Goal: Information Seeking & Learning: Check status

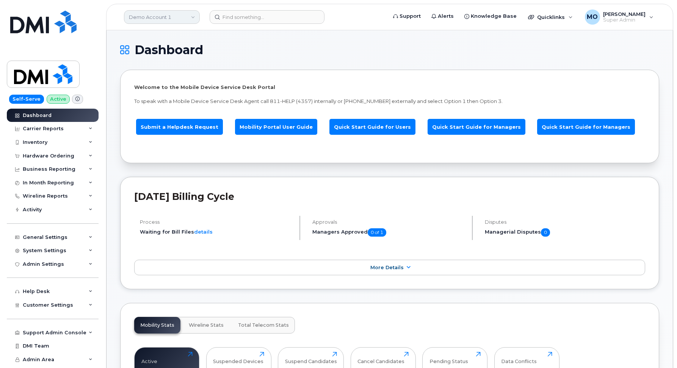
click at [167, 16] on link "Demo Account 1" at bounding box center [162, 17] width 76 height 14
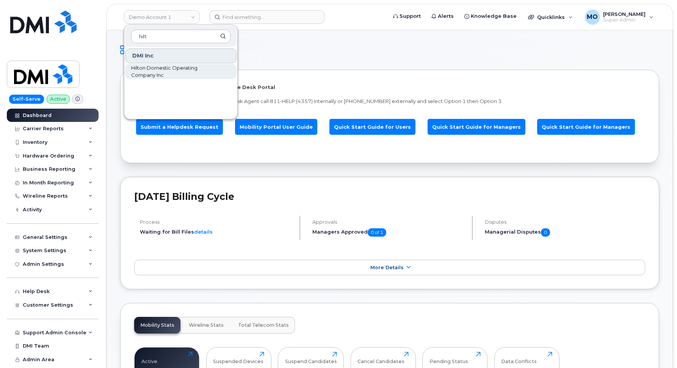
type input "hilt"
click at [162, 74] on span "Hilton Domestic Operating Company Inc" at bounding box center [174, 71] width 87 height 15
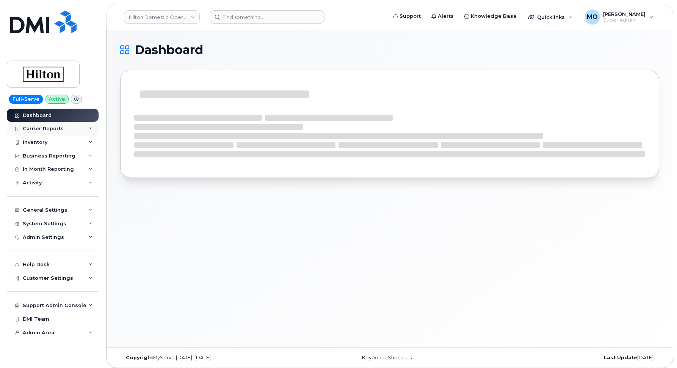
click at [45, 129] on div "Carrier Reports" at bounding box center [43, 129] width 41 height 6
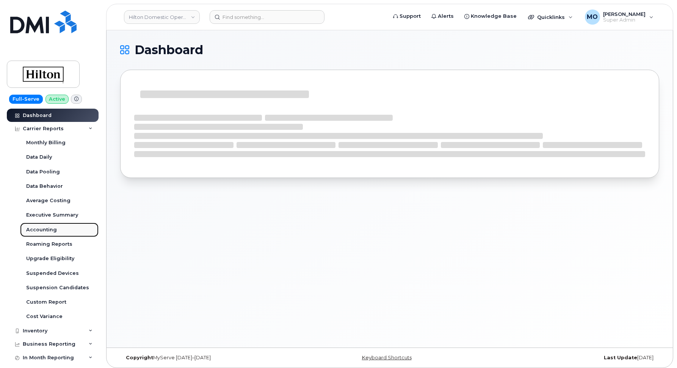
click at [45, 225] on link "Accounting" at bounding box center [59, 230] width 78 height 14
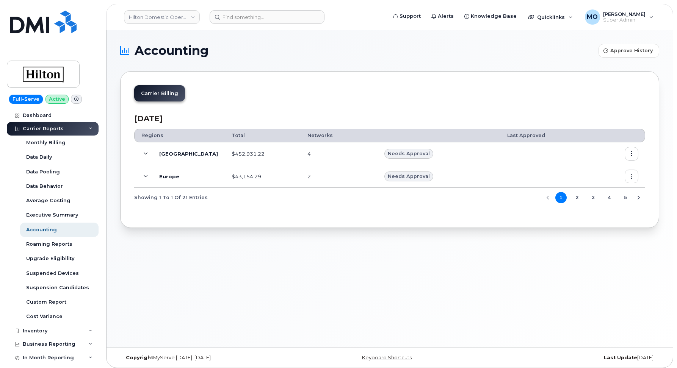
click at [147, 176] on icon at bounding box center [146, 177] width 4 height 4
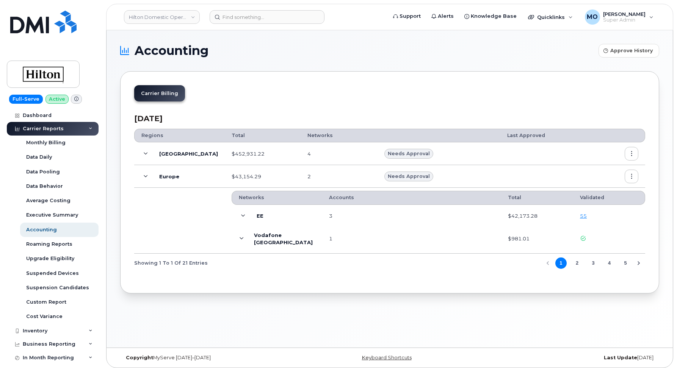
click at [147, 176] on icon at bounding box center [146, 177] width 4 height 4
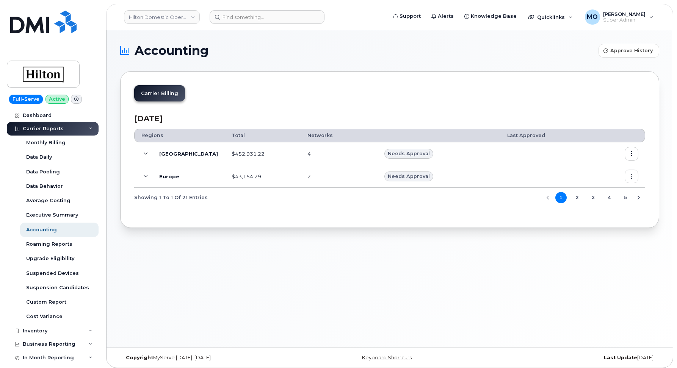
click at [145, 153] on icon at bounding box center [146, 154] width 4 height 4
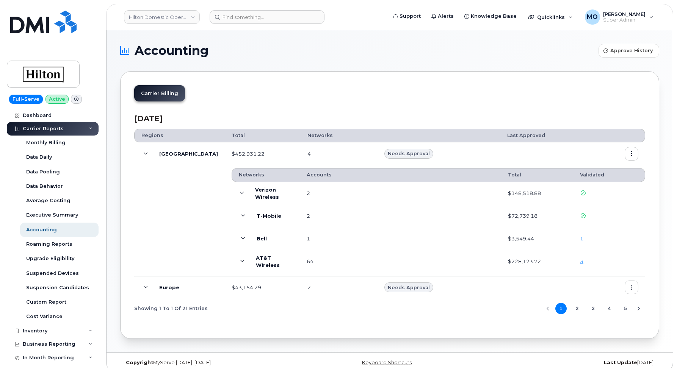
click at [241, 216] on icon at bounding box center [243, 216] width 4 height 4
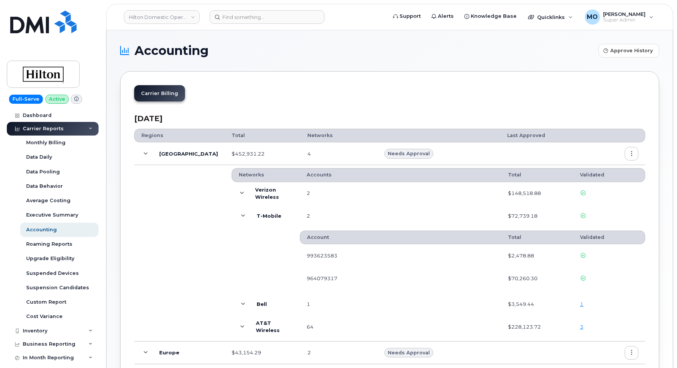
click at [238, 194] on span at bounding box center [242, 193] width 8 height 9
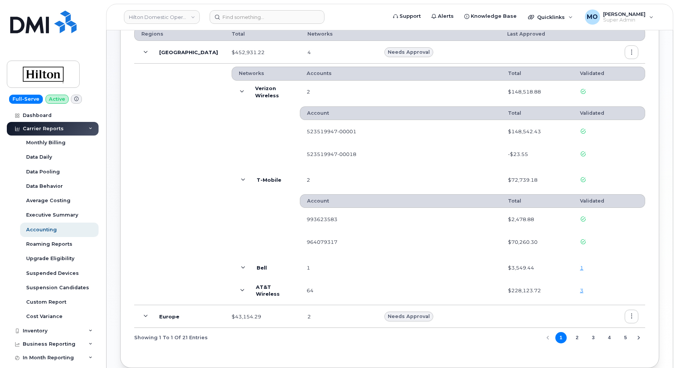
scroll to position [106, 0]
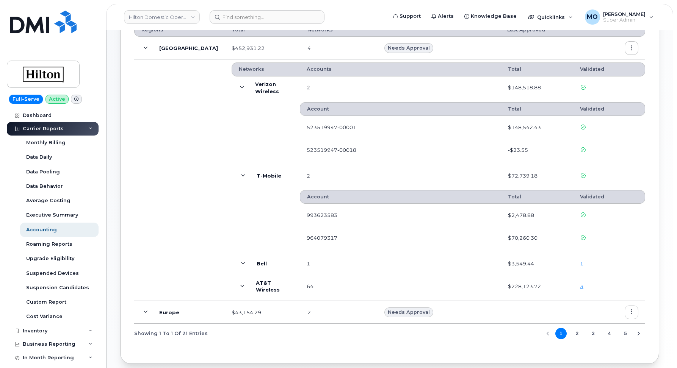
click at [241, 264] on icon at bounding box center [243, 264] width 4 height 4
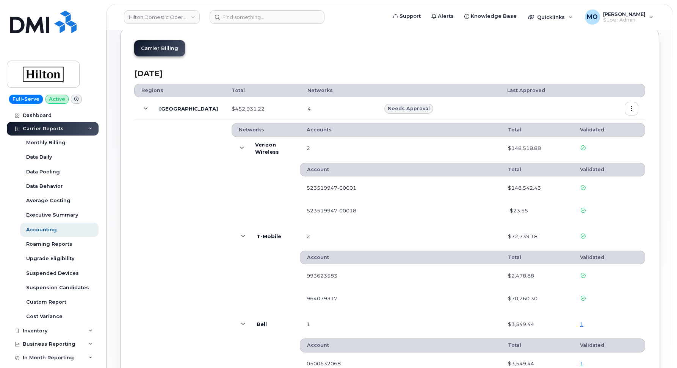
scroll to position [9, 0]
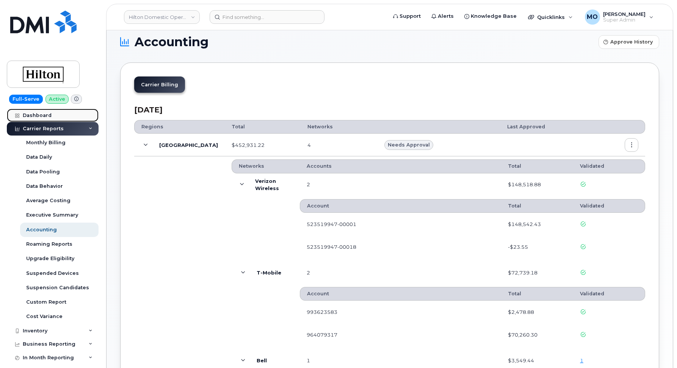
click at [56, 116] on link "Dashboard" at bounding box center [53, 116] width 92 height 14
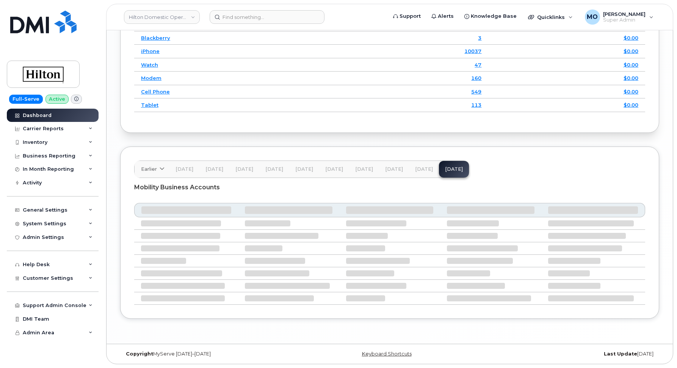
scroll to position [1070, 0]
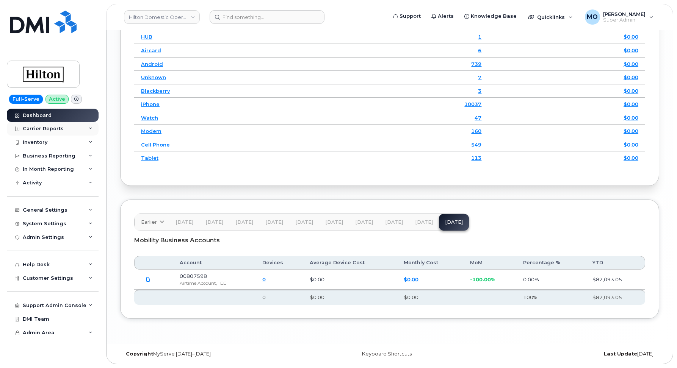
click at [55, 127] on div "Carrier Reports" at bounding box center [43, 129] width 41 height 6
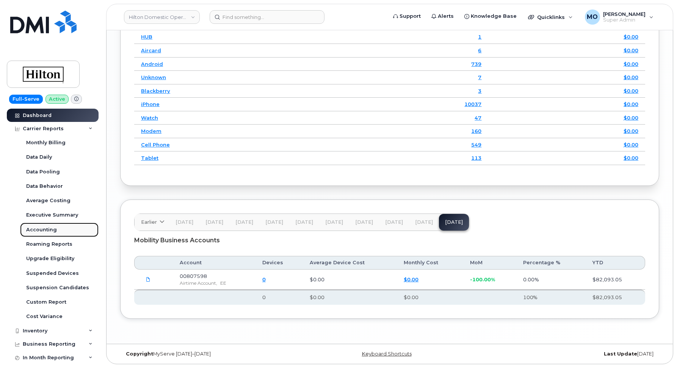
click at [46, 227] on div "Accounting" at bounding box center [41, 230] width 31 height 7
click at [419, 219] on button "Sep 25" at bounding box center [424, 222] width 30 height 17
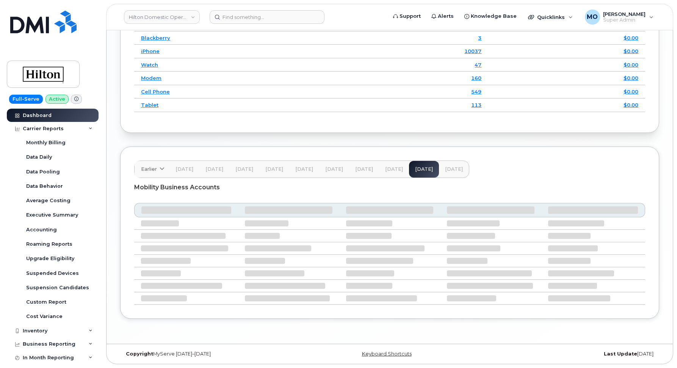
scroll to position [1123, 0]
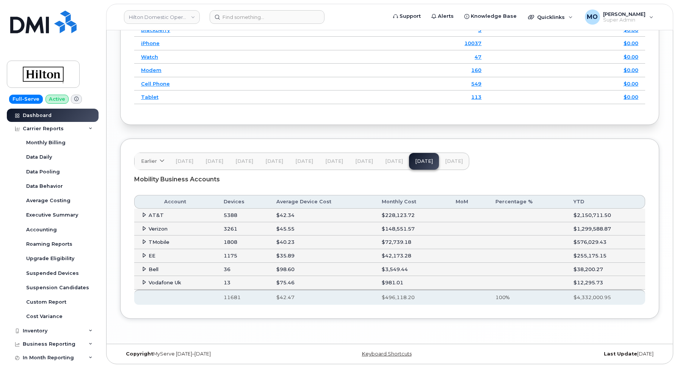
click at [144, 244] on icon at bounding box center [144, 241] width 5 height 5
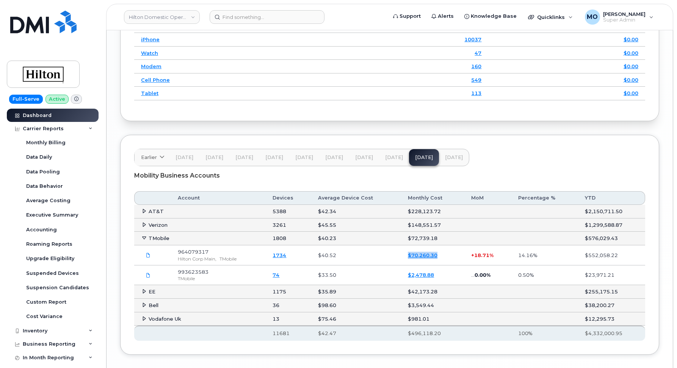
drag, startPoint x: 406, startPoint y: 267, endPoint x: 438, endPoint y: 264, distance: 32.3
click at [438, 264] on td "$70,260.30" at bounding box center [432, 255] width 63 height 20
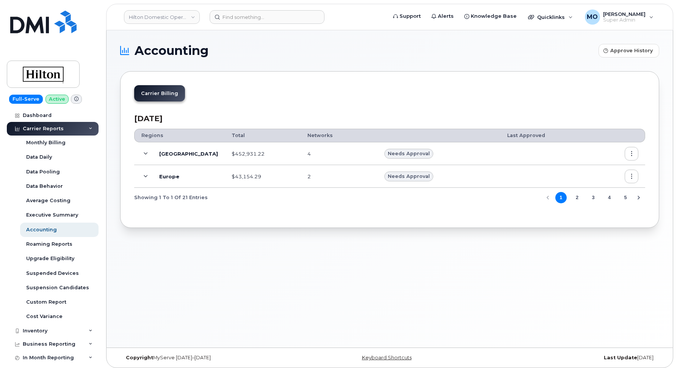
click at [145, 153] on icon at bounding box center [146, 154] width 4 height 4
